Goal: Task Accomplishment & Management: Use online tool/utility

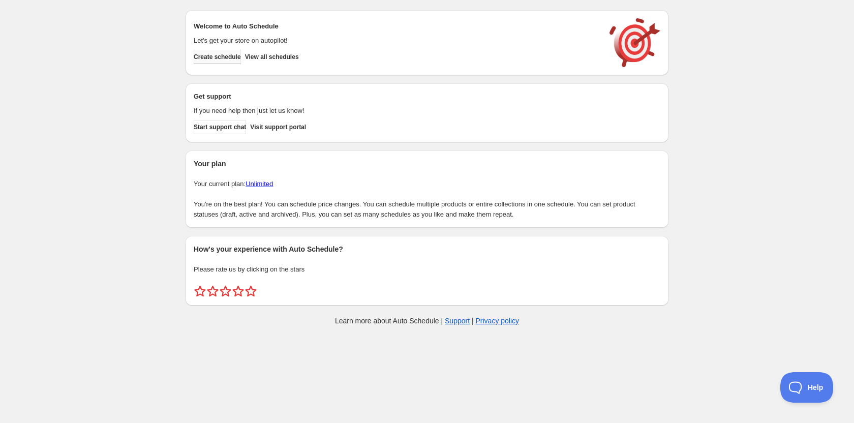
click at [220, 64] on button "Create schedule" at bounding box center [217, 57] width 47 height 14
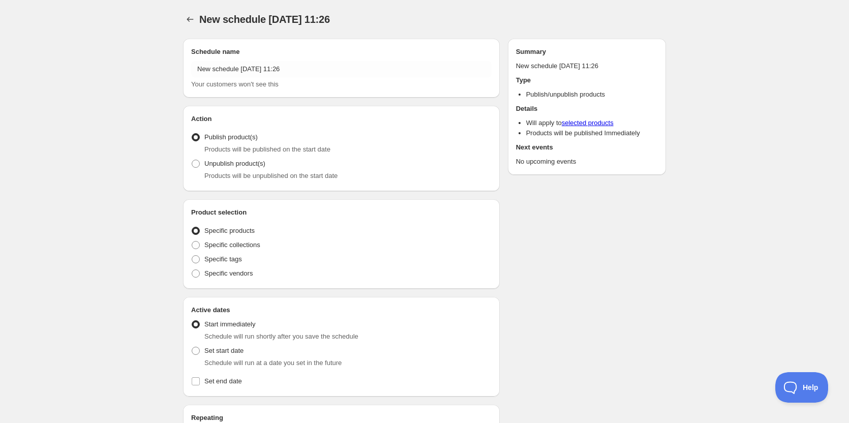
radio input "true"
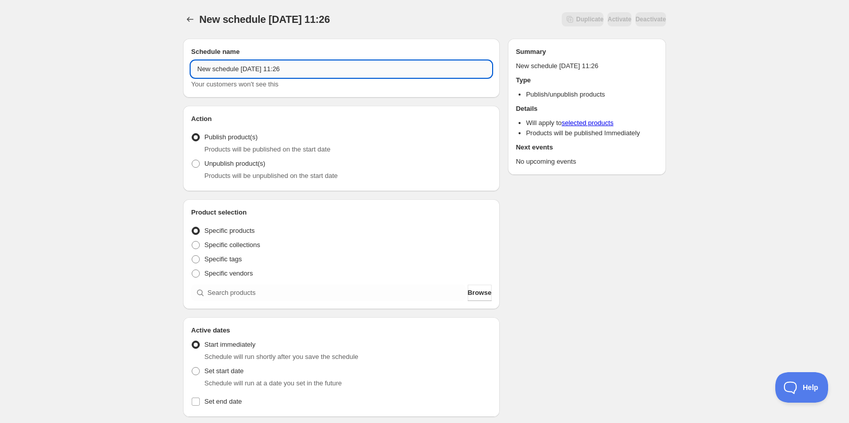
click at [332, 70] on input "New schedule [DATE] 11:26" at bounding box center [341, 69] width 300 height 16
type input "La [PERSON_NAME] Band Re-Open"
click at [197, 249] on span at bounding box center [196, 245] width 8 height 8
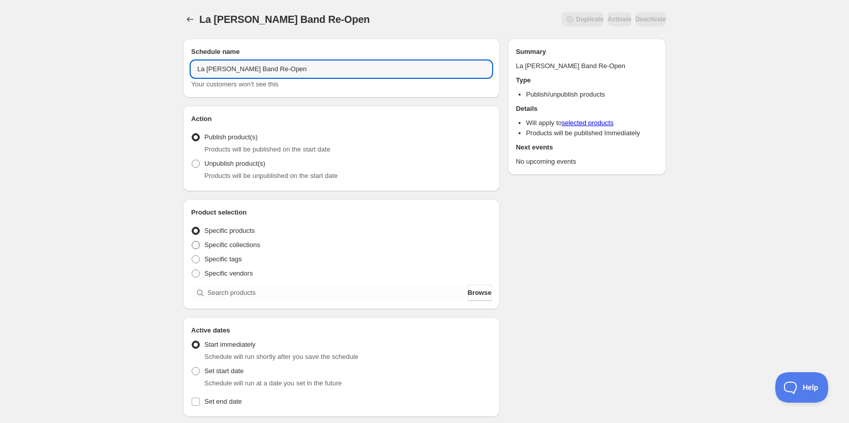
click at [192, 241] on input "Specific collections" at bounding box center [192, 241] width 1 height 1
radio input "true"
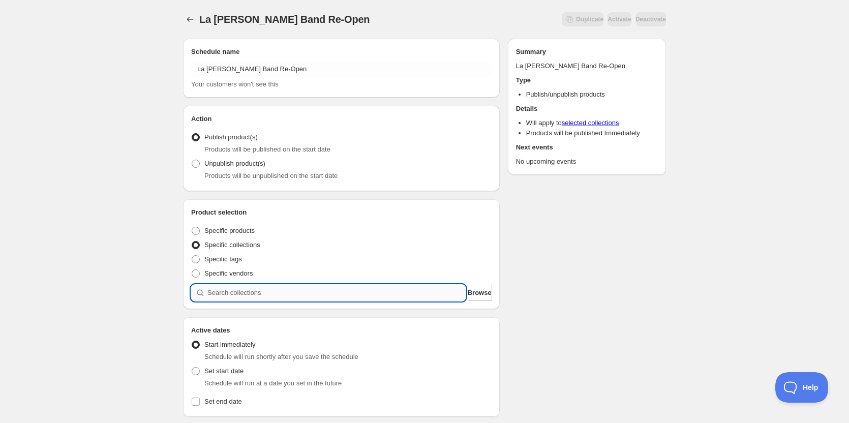
click at [240, 290] on input "search" at bounding box center [336, 293] width 258 height 16
type input "l"
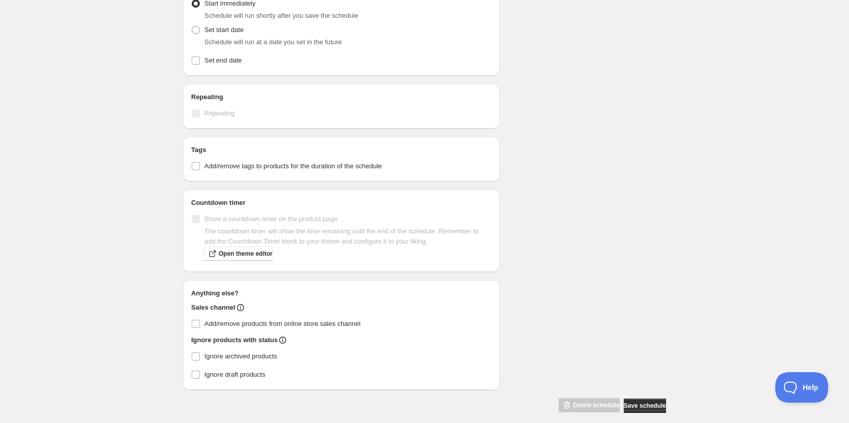
scroll to position [384, 0]
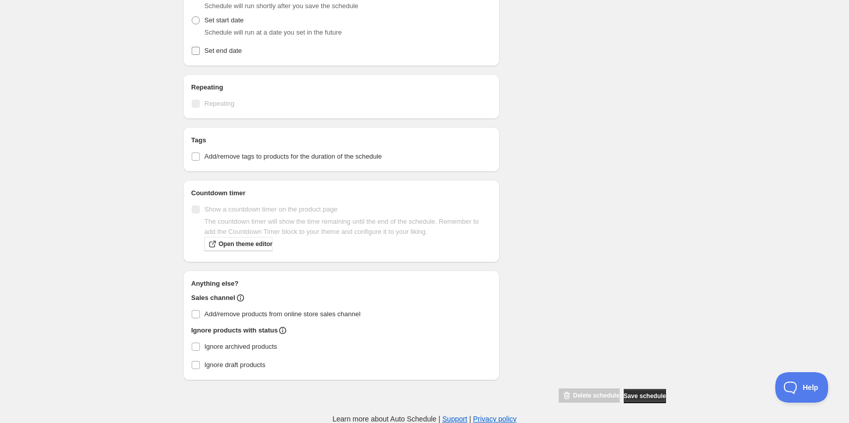
click at [200, 53] on span at bounding box center [195, 50] width 9 height 9
click at [200, 53] on input "Set end date" at bounding box center [196, 51] width 8 height 8
checkbox input "true"
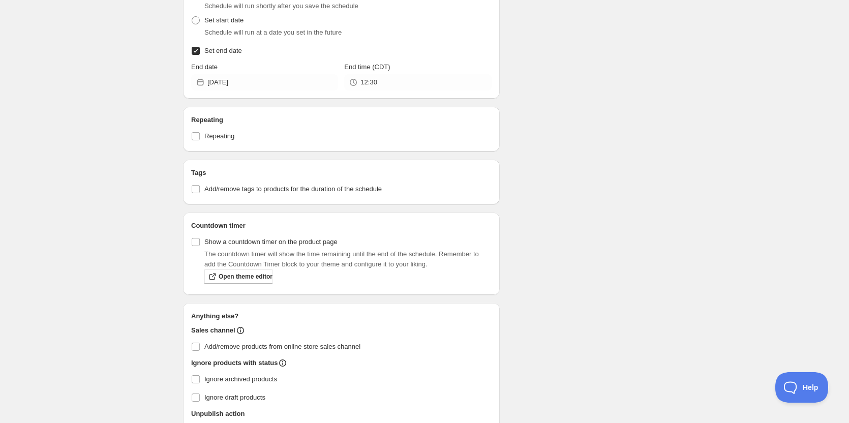
click at [279, 92] on div "Active dates Active Date Type Start immediately Schedule will run shortly after…" at bounding box center [341, 32] width 317 height 132
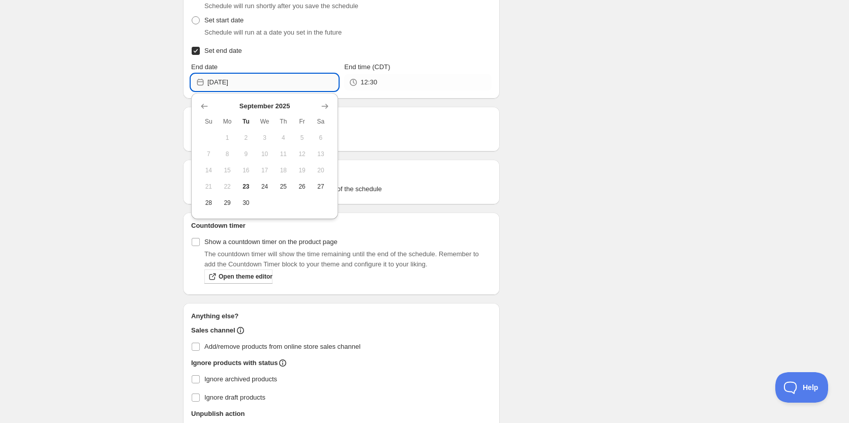
click at [278, 88] on input "[DATE]" at bounding box center [272, 82] width 131 height 16
click at [322, 104] on icon "Show next month, October 2025" at bounding box center [325, 106] width 10 height 10
click at [215, 150] on button "5" at bounding box center [208, 154] width 19 height 16
type input "[DATE]"
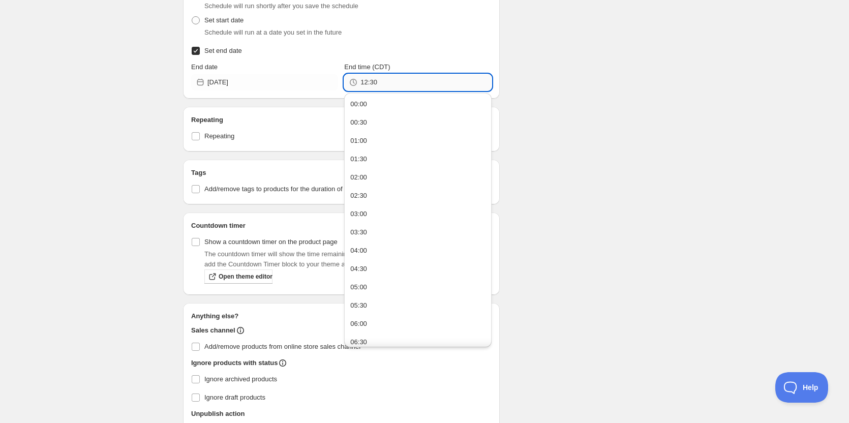
click at [382, 78] on input "12:30" at bounding box center [425, 82] width 131 height 16
click at [594, 105] on div "Schedule name La [PERSON_NAME] Band Re-Open Your customers won't see this Actio…" at bounding box center [420, 65] width 491 height 839
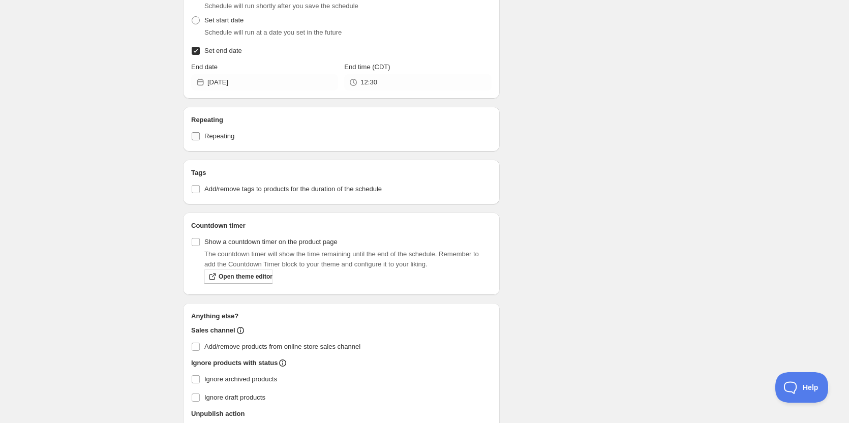
scroll to position [466, 0]
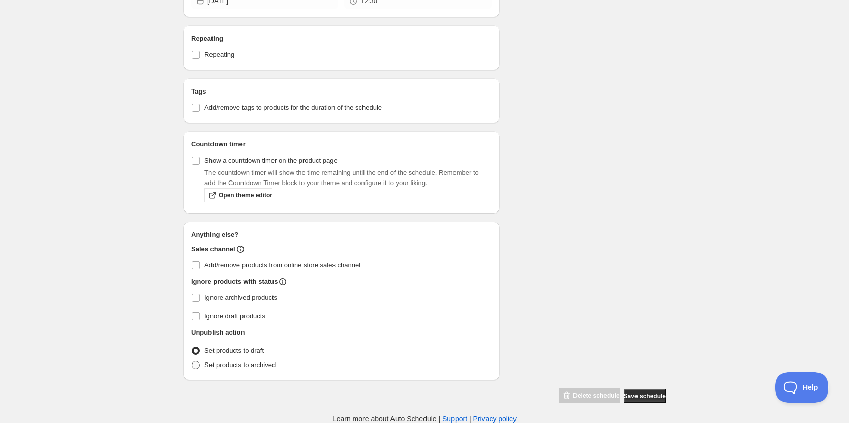
click at [196, 365] on span at bounding box center [196, 365] width 8 height 8
click at [192, 361] on input "Set products to archived" at bounding box center [192, 361] width 1 height 1
radio input "true"
click at [649, 390] on button "Save schedule" at bounding box center [645, 396] width 42 height 14
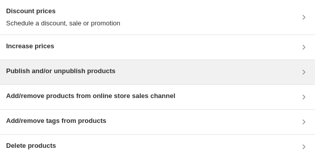
click at [94, 65] on div "Publish and/or unpublish products" at bounding box center [157, 72] width 315 height 24
